Goal: Information Seeking & Learning: Learn about a topic

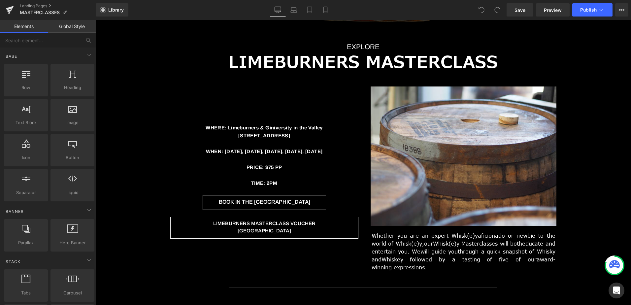
scroll to position [858, 0]
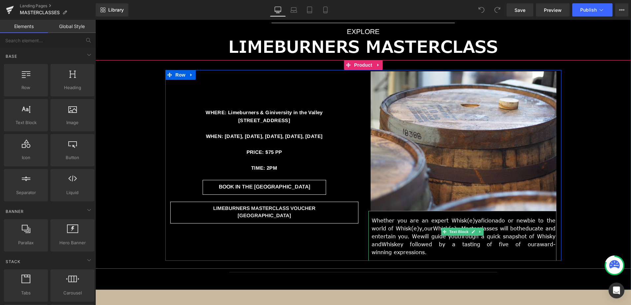
click at [506, 228] on span "educate and entertain you. We" at bounding box center [463, 232] width 184 height 15
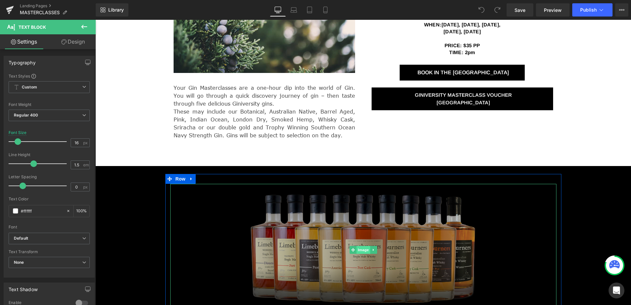
scroll to position [561, 0]
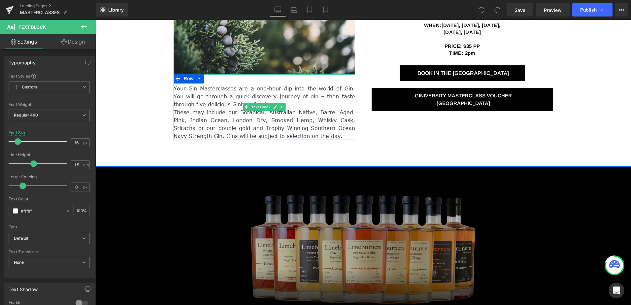
click at [222, 103] on p "Your Gin Masterclasses are a one-hour dip into the world of Gin. You will go th…" at bounding box center [264, 96] width 181 height 24
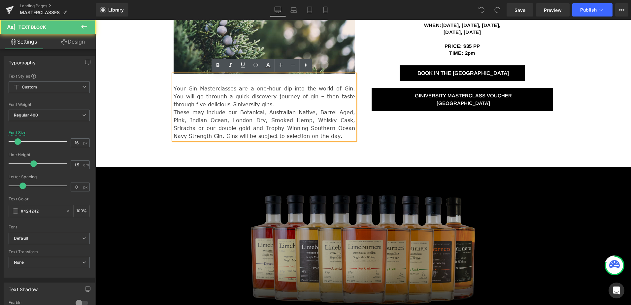
click at [222, 103] on p "Your Gin Masterclasses are a one-hour dip into the world of Gin. You will go th…" at bounding box center [264, 96] width 181 height 24
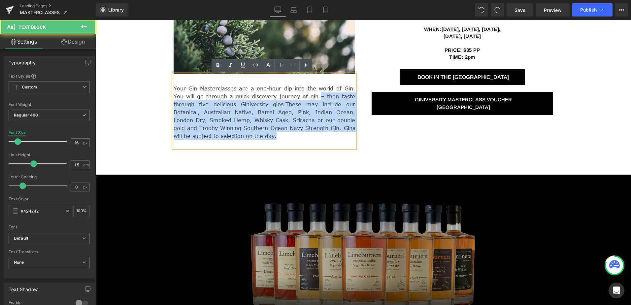
drag, startPoint x: 171, startPoint y: 86, endPoint x: 270, endPoint y: 98, distance: 99.6
click at [270, 98] on div "Your Gin Masterclasses are a one-hour dip into the world of Gin. You will go th…" at bounding box center [264, 111] width 181 height 74
click at [211, 102] on span "These may include our Botanical, Australian Native, Barrel Aged, Pink, Indian O…" at bounding box center [264, 120] width 181 height 39
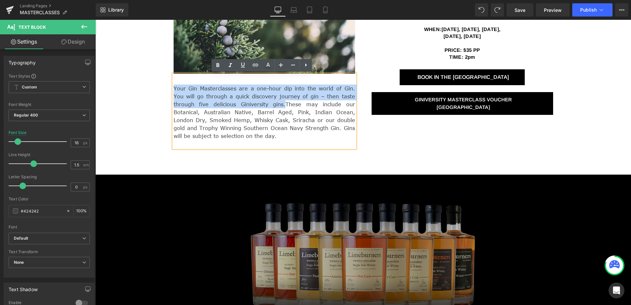
drag, startPoint x: 209, startPoint y: 104, endPoint x: 172, endPoint y: 91, distance: 38.9
click at [174, 91] on p "Your Gin Masterclasses are a one-hour dip into the world of Gin. You will go th…" at bounding box center [264, 111] width 181 height 55
copy p "Your Gin Masterclasses are a one-hour dip into the world of Gin. You will go th…"
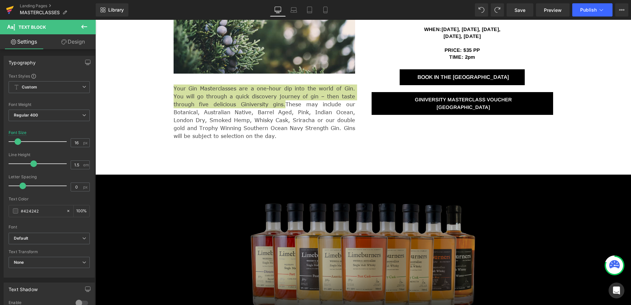
click at [12, 9] on icon at bounding box center [10, 8] width 8 height 4
